Goal: Information Seeking & Learning: Learn about a topic

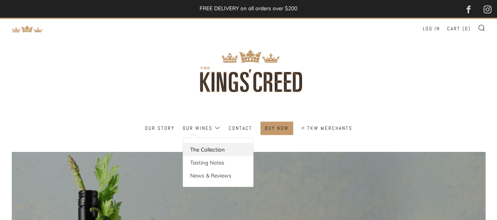
click at [212, 145] on link "The Collection" at bounding box center [218, 149] width 70 height 13
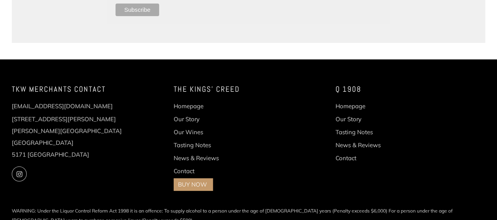
scroll to position [1386, 0]
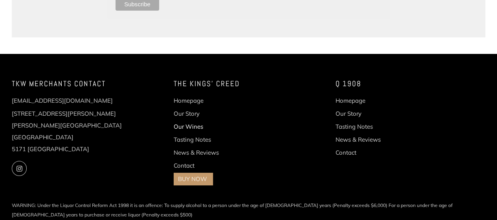
click at [188, 123] on link "Our Wines" at bounding box center [188, 126] width 29 height 7
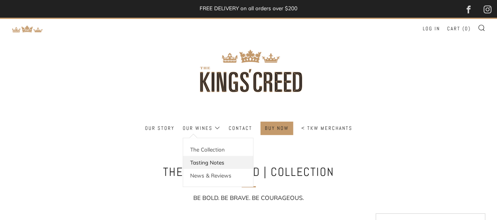
click at [212, 161] on link "Tasting Notes" at bounding box center [218, 162] width 70 height 13
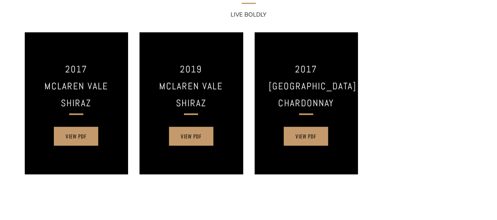
scroll to position [183, 0]
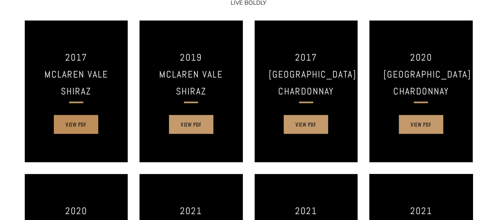
click at [77, 128] on link "View PDF" at bounding box center [76, 124] width 44 height 19
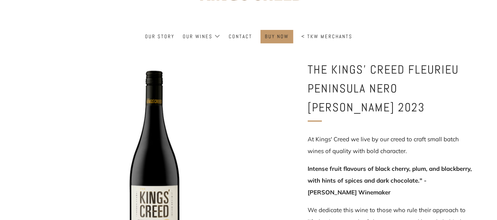
scroll to position [183, 0]
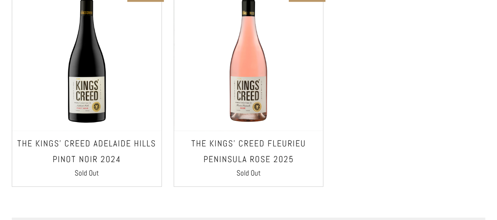
scroll to position [560, 0]
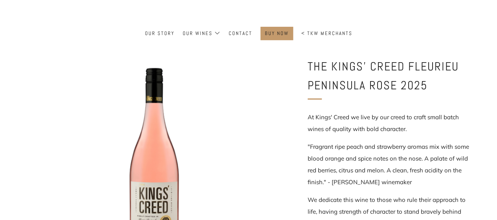
scroll to position [183, 0]
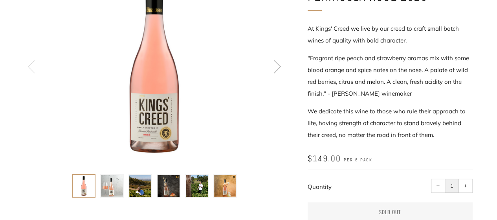
click at [114, 181] on img at bounding box center [112, 185] width 22 height 22
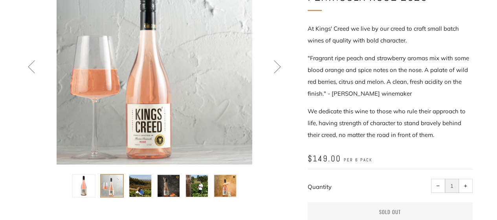
click at [170, 186] on img at bounding box center [169, 185] width 22 height 22
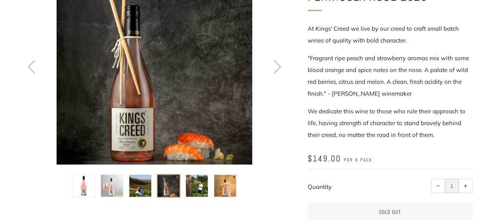
click at [143, 182] on img at bounding box center [140, 185] width 22 height 22
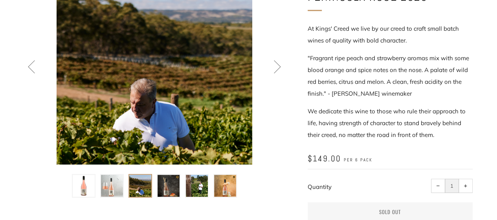
click at [201, 181] on img at bounding box center [197, 185] width 22 height 22
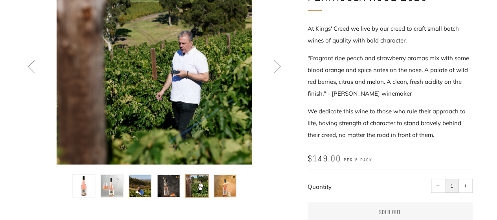
click at [221, 183] on img at bounding box center [225, 185] width 22 height 22
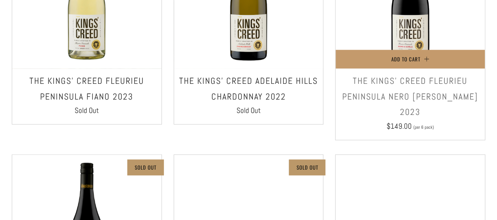
scroll to position [550, 0]
